Goal: Task Accomplishment & Management: Complete application form

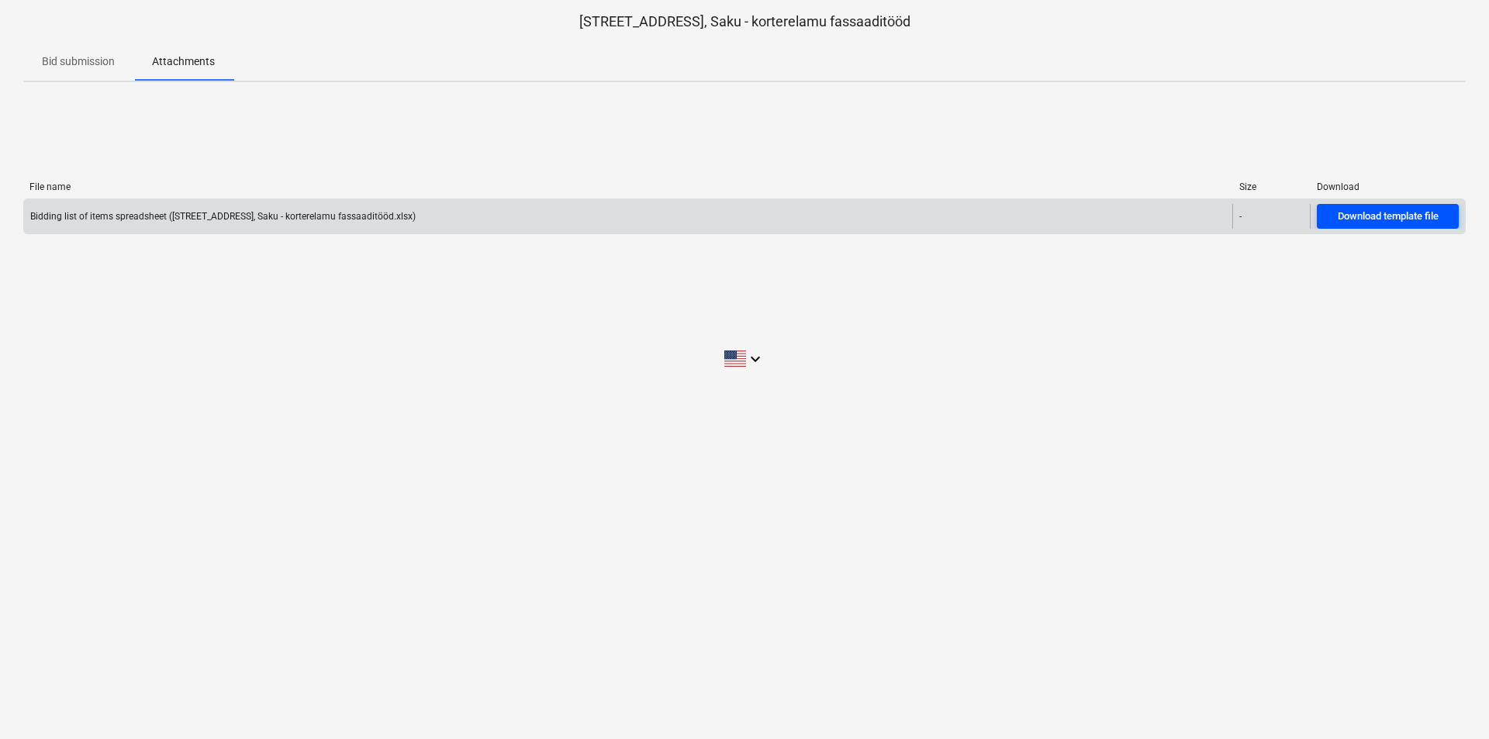
click at [1339, 220] on div "Download template file" at bounding box center [1388, 217] width 101 height 18
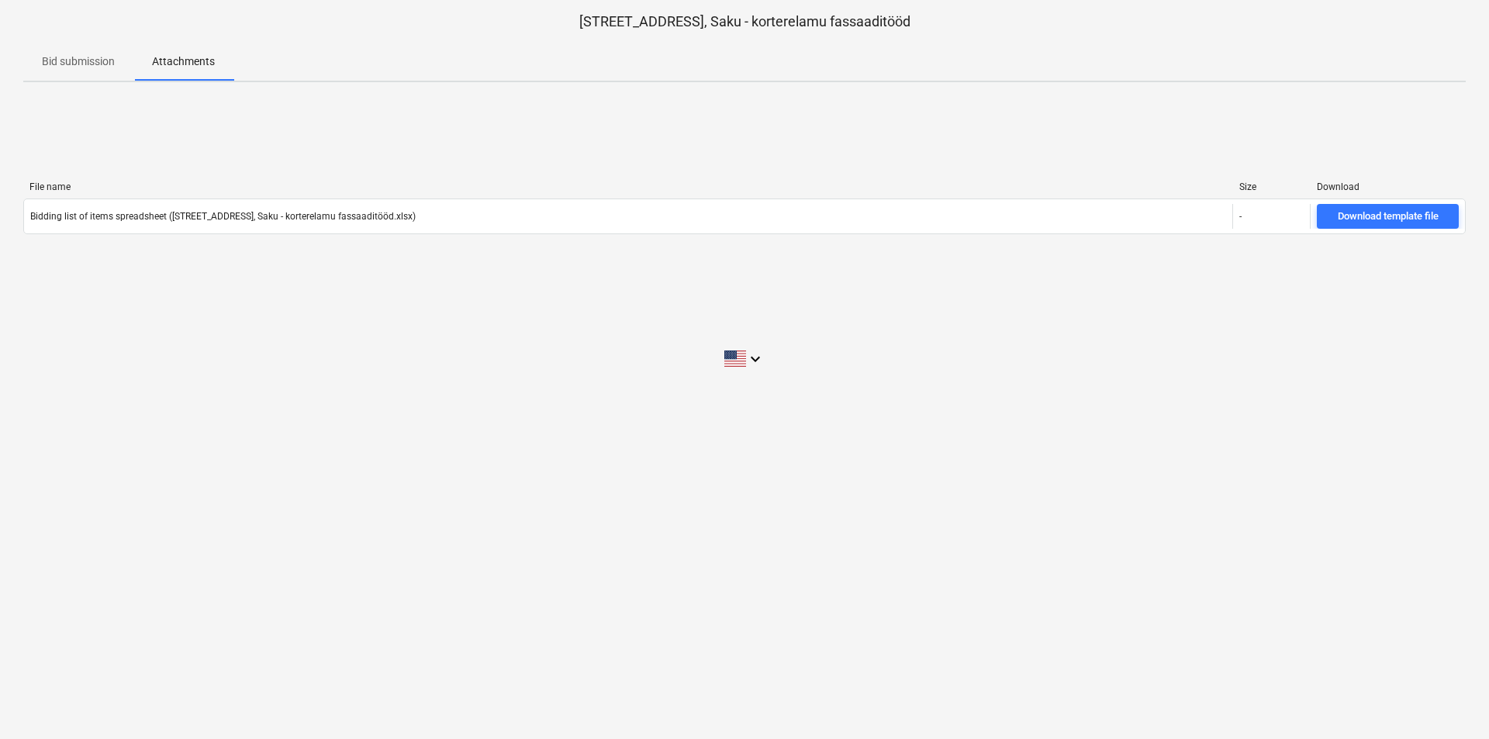
click at [100, 63] on p "Bid submission" at bounding box center [78, 62] width 73 height 16
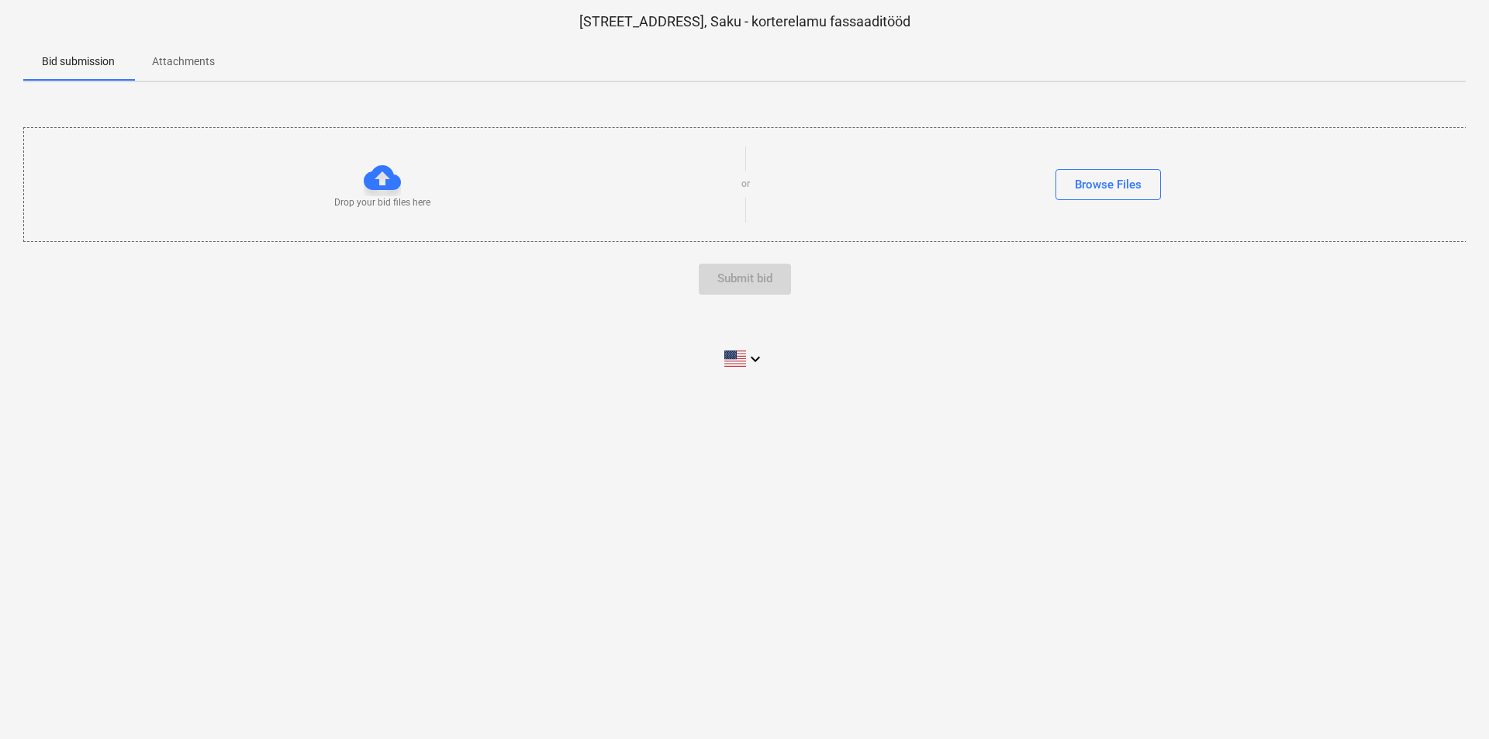
click at [182, 61] on p "Attachments" at bounding box center [183, 62] width 63 height 16
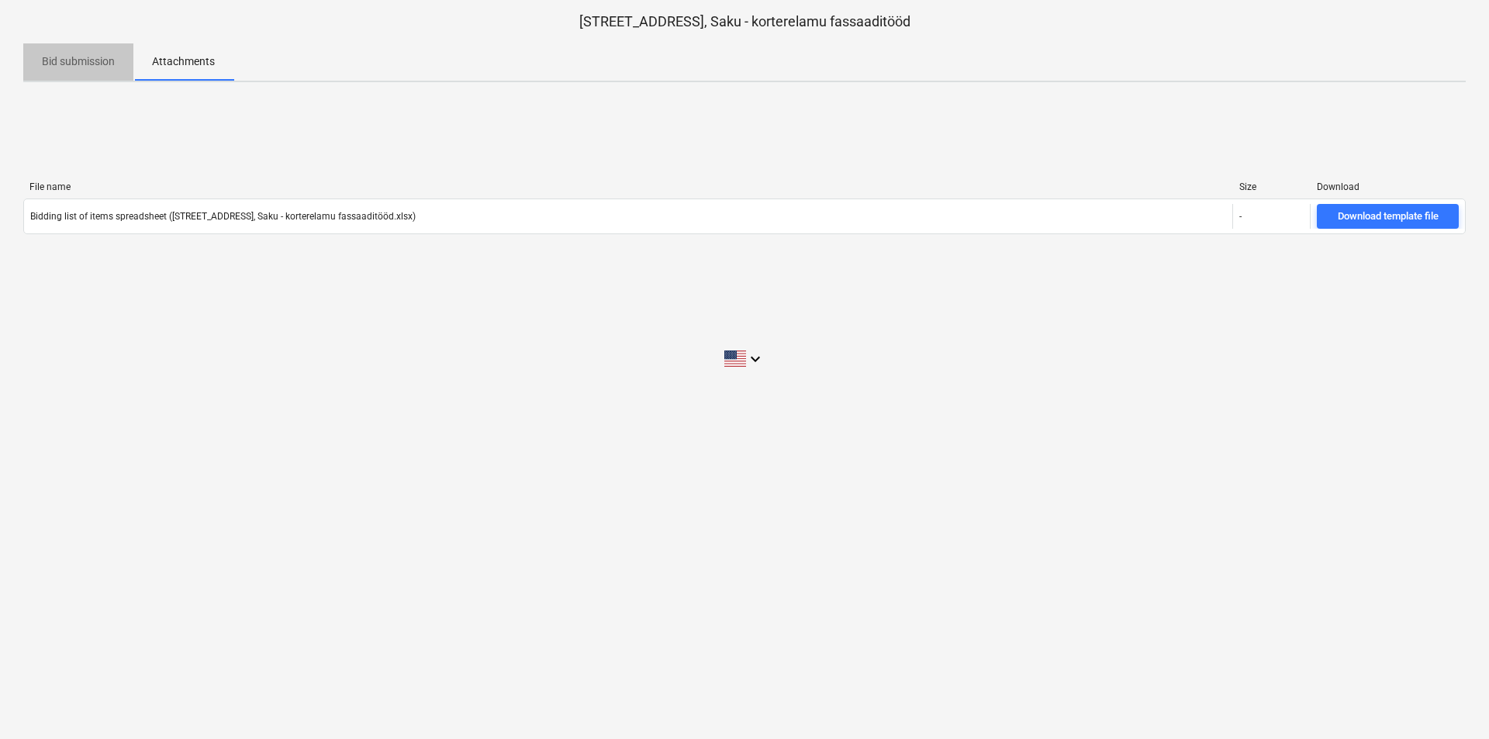
click at [87, 57] on p "Bid submission" at bounding box center [78, 62] width 73 height 16
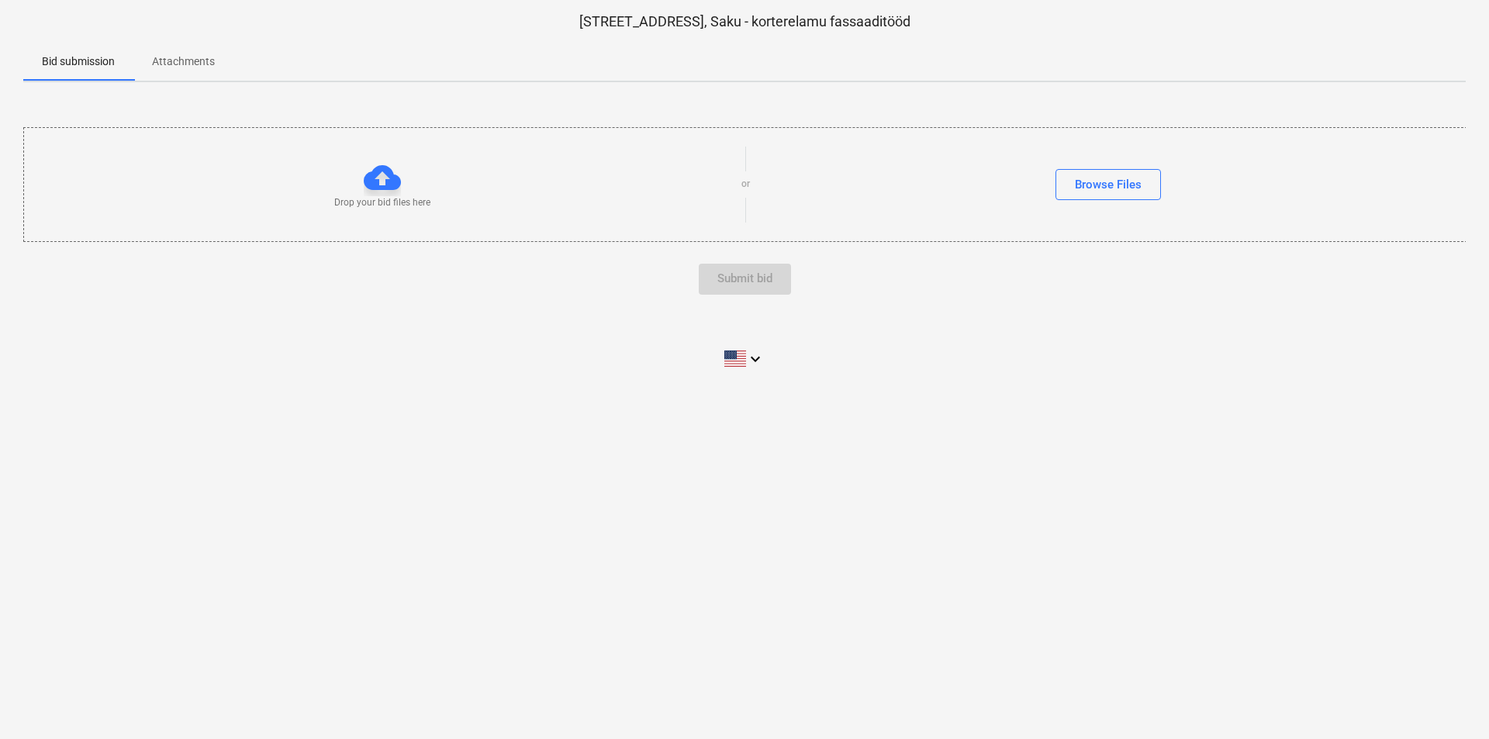
click at [184, 63] on p "Attachments" at bounding box center [183, 62] width 63 height 16
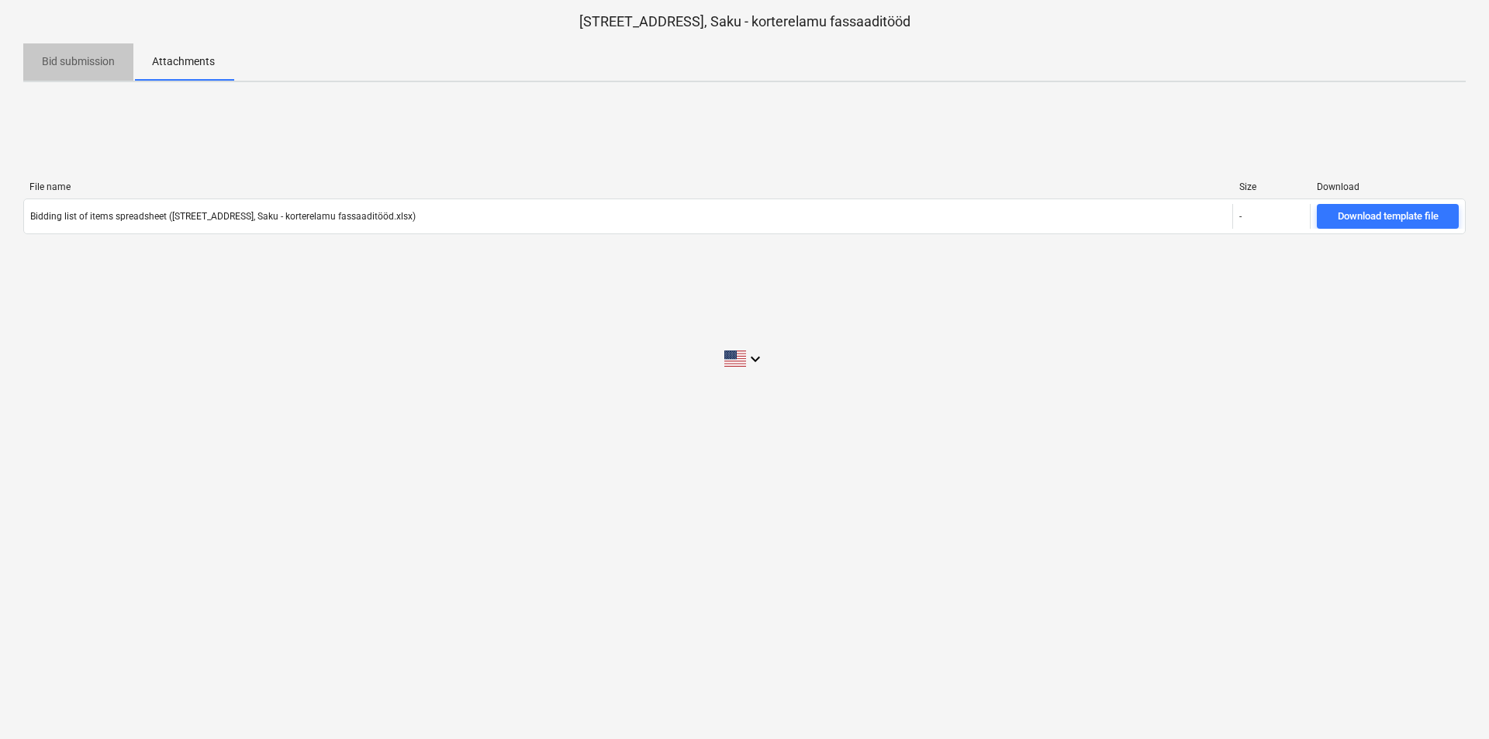
click at [70, 69] on p "Bid submission" at bounding box center [78, 62] width 73 height 16
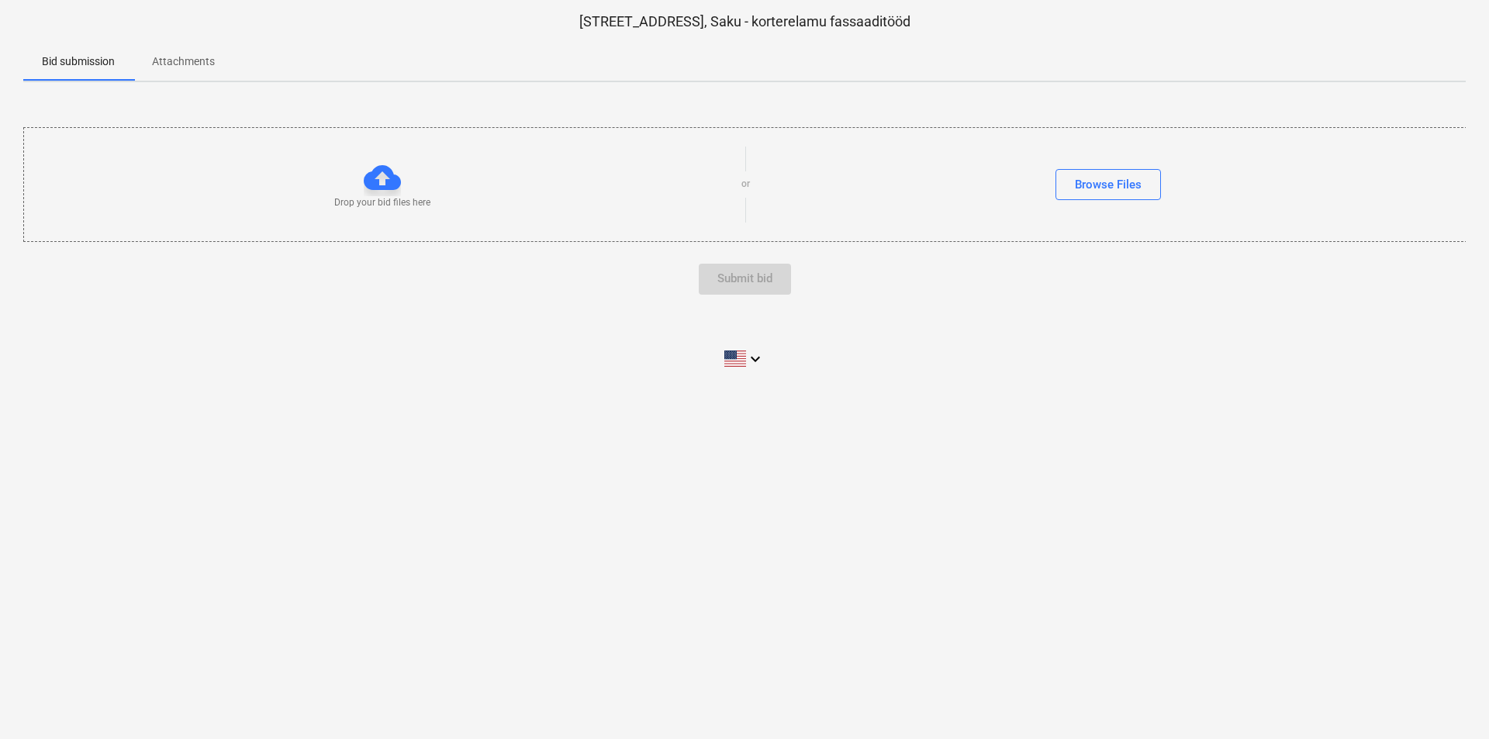
click at [376, 166] on div at bounding box center [382, 177] width 37 height 37
drag, startPoint x: 378, startPoint y: 171, endPoint x: 458, endPoint y: 187, distance: 82.3
click at [382, 174] on div at bounding box center [382, 177] width 37 height 37
click at [1128, 179] on div "Browse Files" at bounding box center [1108, 184] width 67 height 20
